Goal: Information Seeking & Learning: Find specific page/section

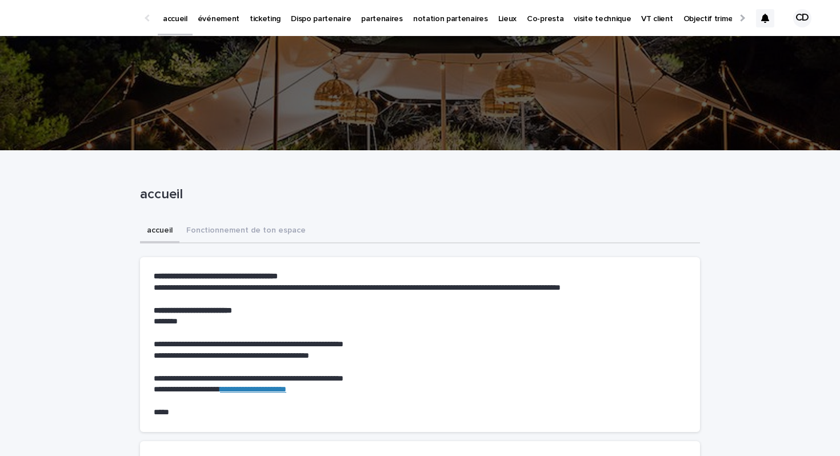
click at [209, 18] on p "événement" at bounding box center [219, 12] width 42 height 24
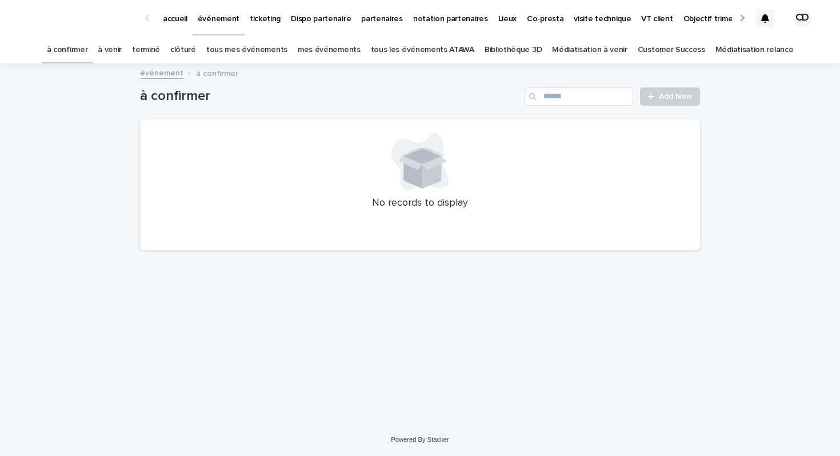
click at [425, 50] on link "tous les événements ATAWA" at bounding box center [422, 50] width 103 height 27
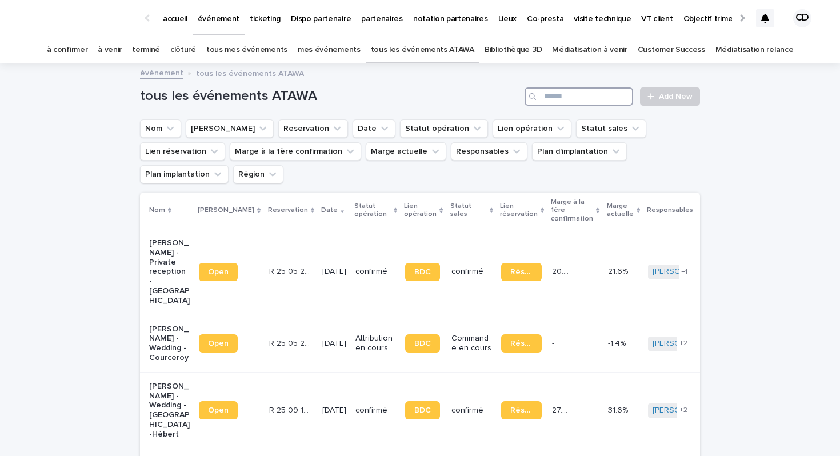
click at [593, 90] on input "Search" at bounding box center [579, 96] width 109 height 18
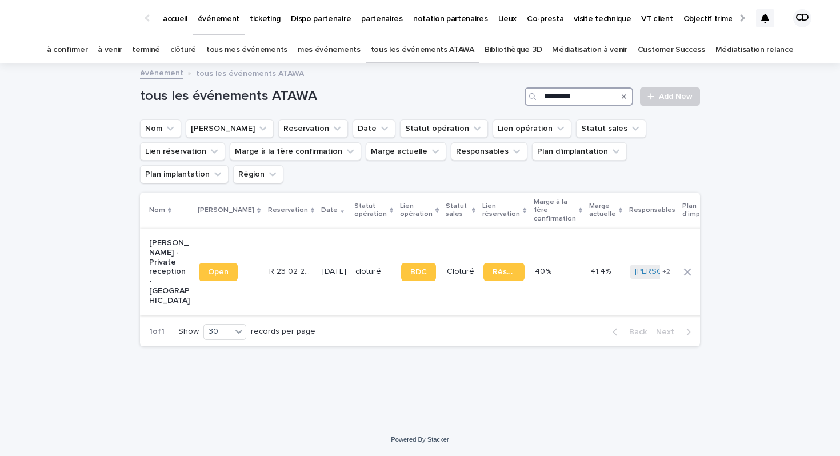
type input "*********"
click at [168, 238] on p "[PERSON_NAME] - Private reception - [GEOGRAPHIC_DATA]" at bounding box center [169, 271] width 41 height 67
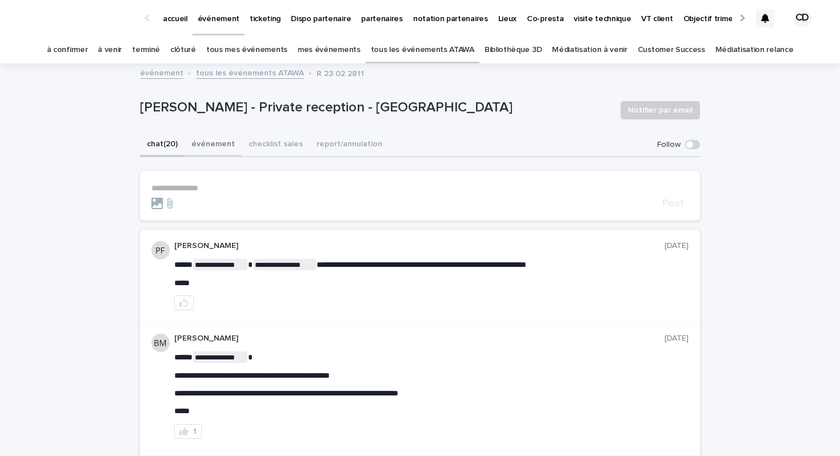
click at [202, 143] on button "événement" at bounding box center [213, 145] width 57 height 24
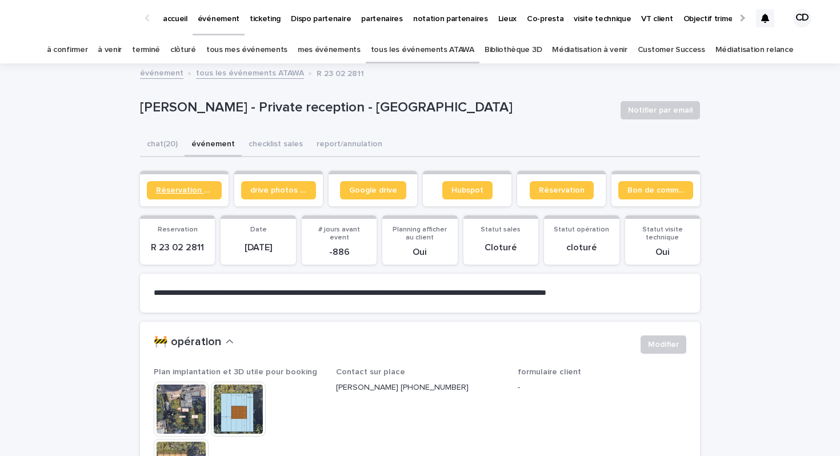
click at [190, 194] on link "Réservation client" at bounding box center [184, 190] width 75 height 18
click at [365, 16] on p "partenaires" at bounding box center [382, 12] width 42 height 24
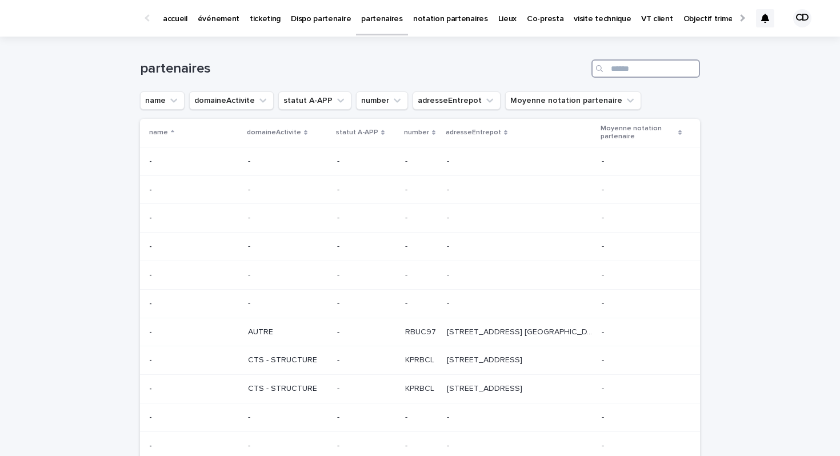
click at [657, 71] on input "Search" at bounding box center [645, 68] width 109 height 18
type input "*"
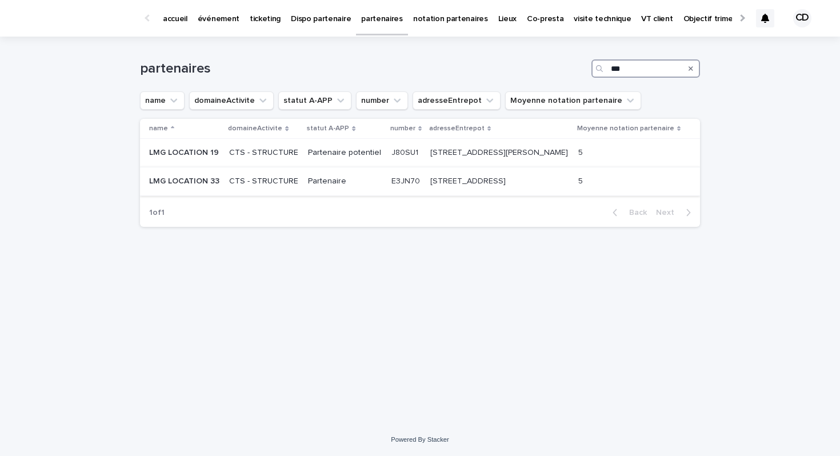
type input "***"
click at [486, 184] on p "[STREET_ADDRESS]" at bounding box center [469, 180] width 78 height 12
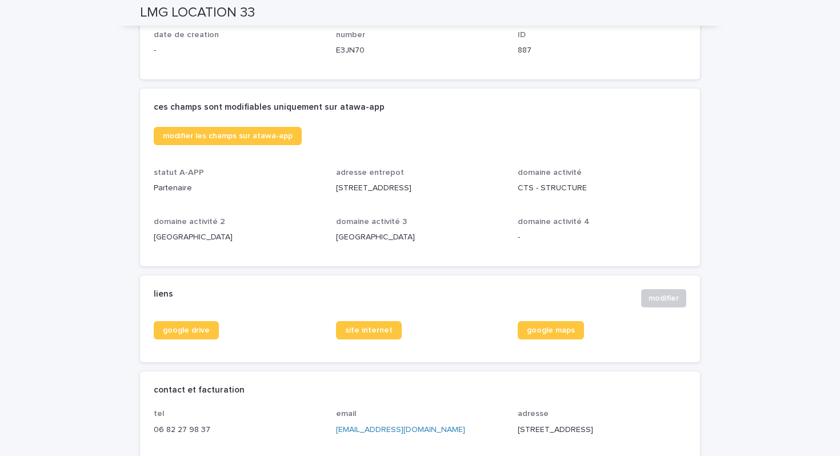
scroll to position [219, 0]
click at [362, 331] on span "site internet" at bounding box center [368, 331] width 47 height 8
click at [194, 335] on link "google drive" at bounding box center [186, 331] width 65 height 18
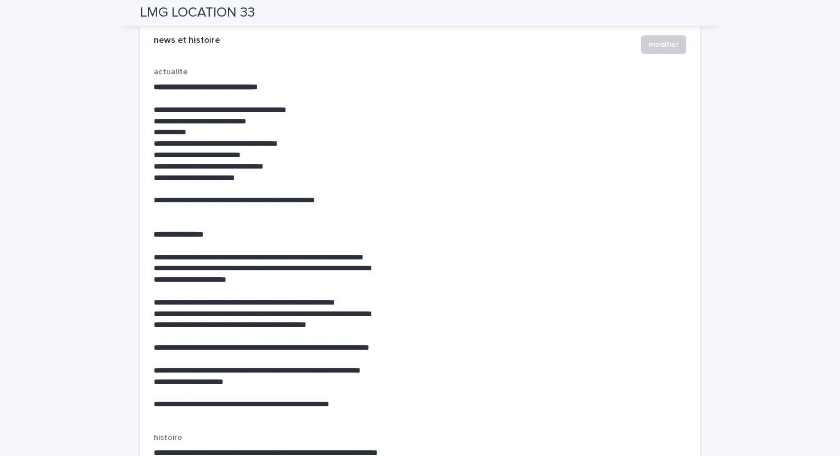
scroll to position [2981, 0]
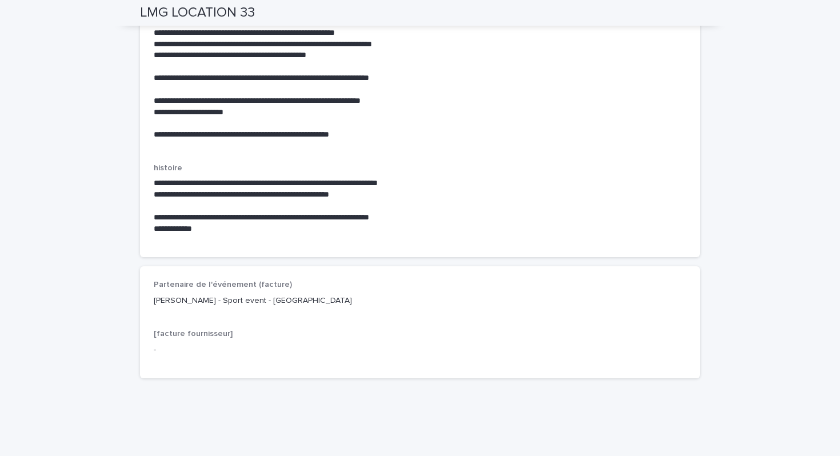
click at [225, 295] on p "[PERSON_NAME] - Sport event - [GEOGRAPHIC_DATA]" at bounding box center [420, 301] width 533 height 12
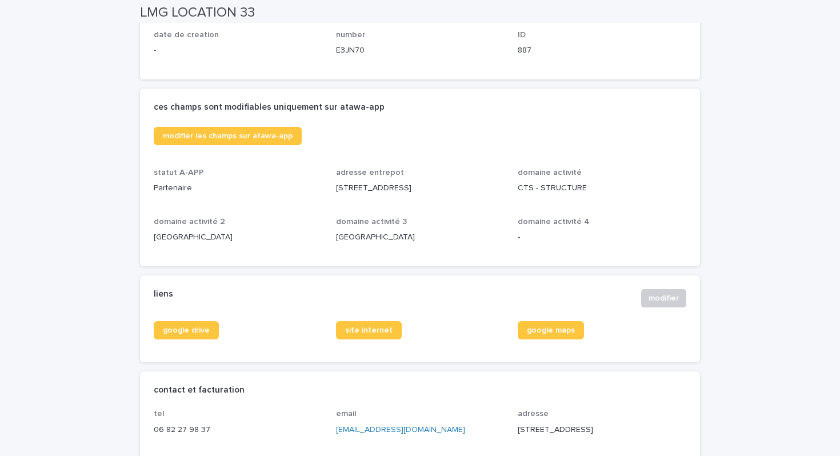
scroll to position [0, 0]
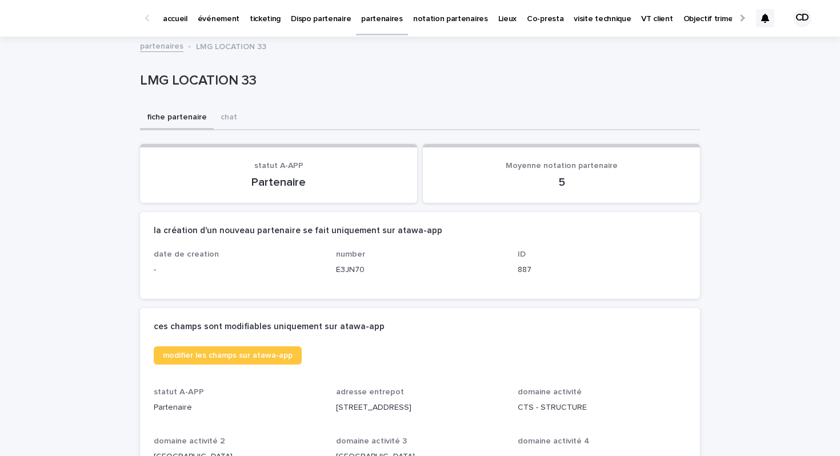
click at [232, 22] on p "événement" at bounding box center [219, 12] width 42 height 24
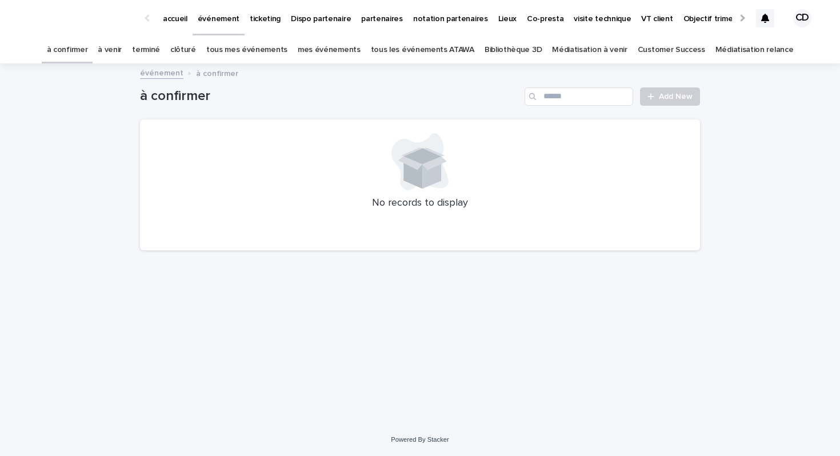
click at [446, 50] on link "tous les événements ATAWA" at bounding box center [422, 50] width 103 height 27
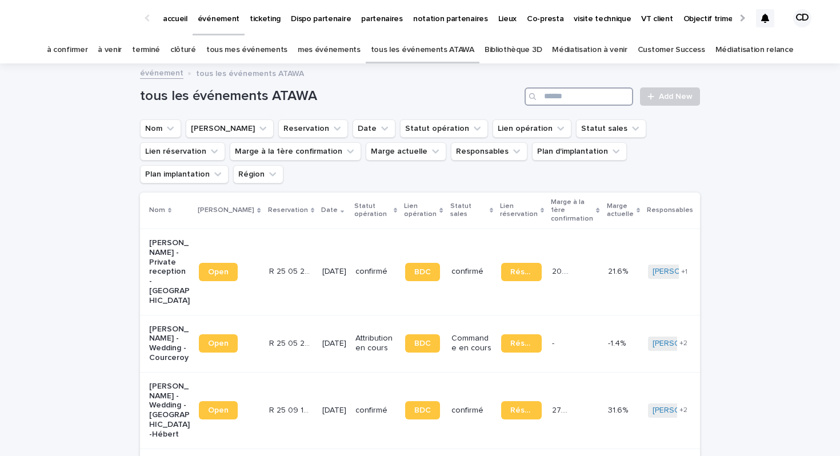
click at [561, 101] on input "Search" at bounding box center [579, 96] width 109 height 18
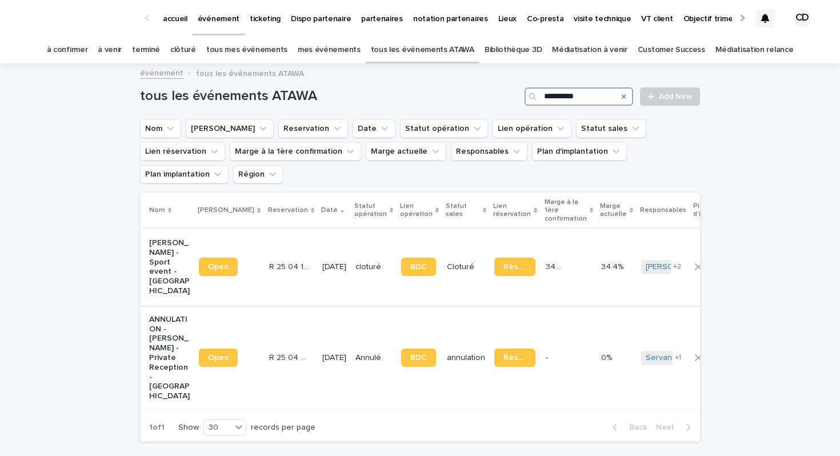
type input "**********"
click at [158, 238] on p "[PERSON_NAME] - Sport event - [GEOGRAPHIC_DATA]" at bounding box center [169, 267] width 41 height 58
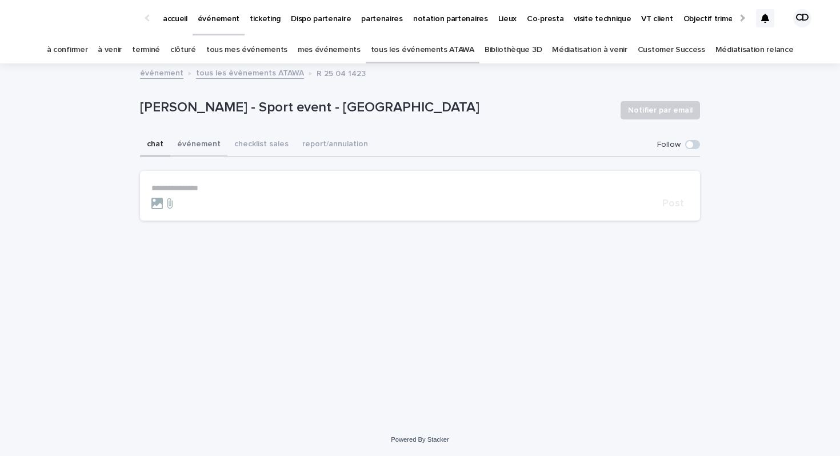
click at [193, 149] on button "événement" at bounding box center [198, 145] width 57 height 24
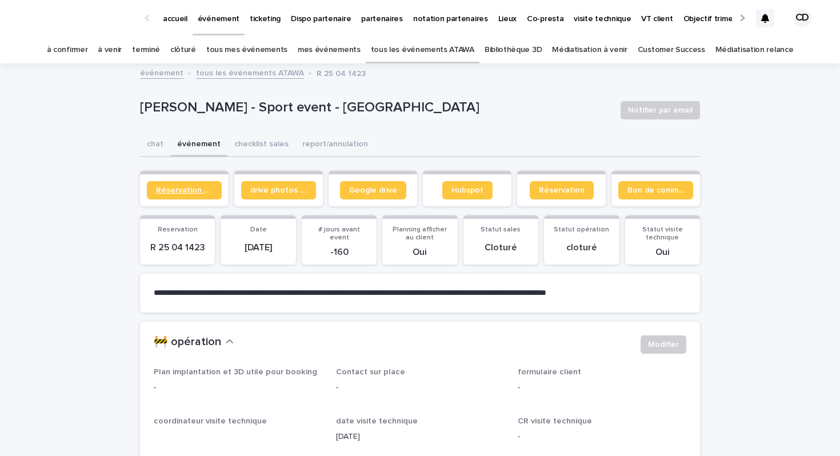
click at [193, 192] on span "Réservation client" at bounding box center [184, 190] width 57 height 8
